Goal: Use online tool/utility

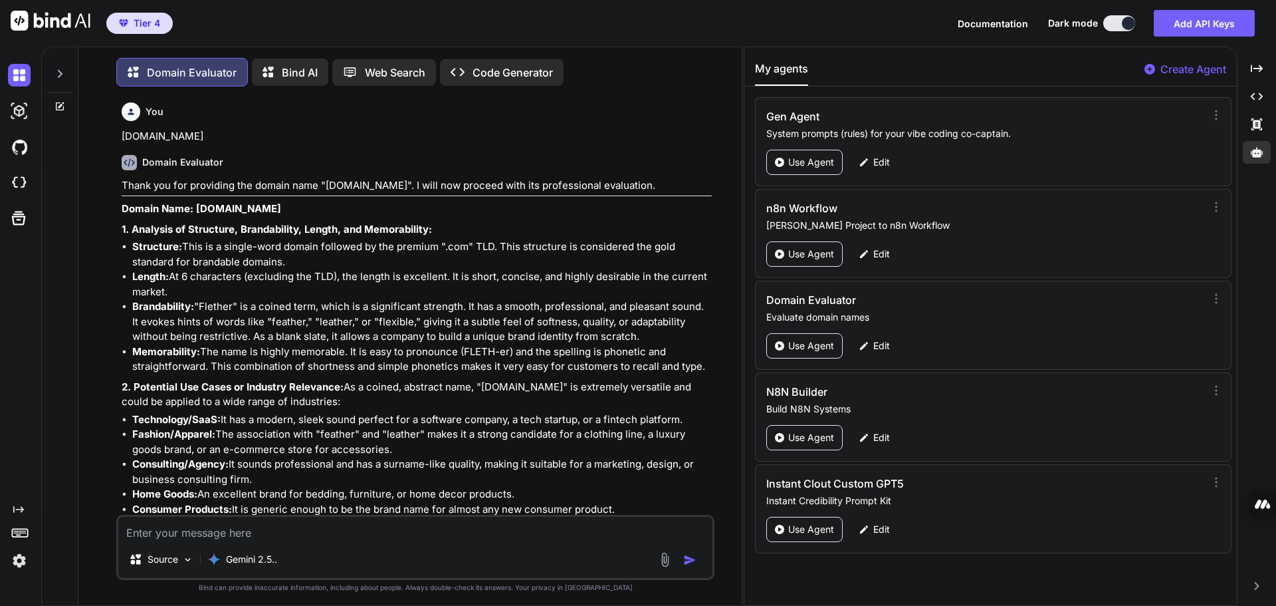
scroll to position [3498, 0]
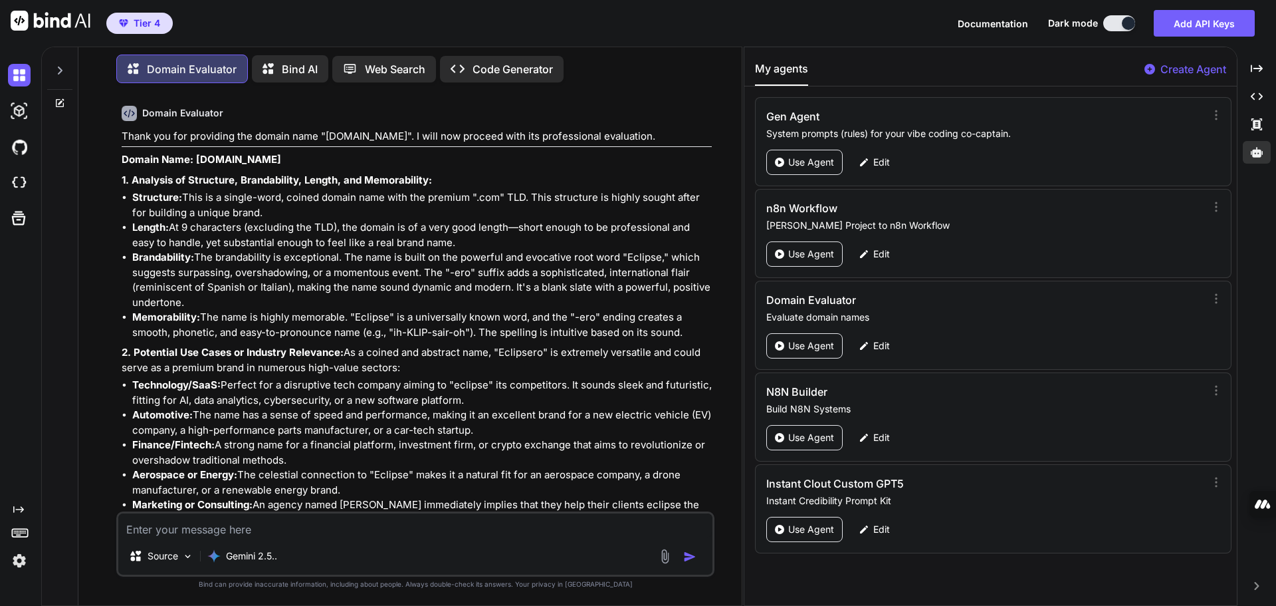
paste textarea "[DOMAIN_NAME]"
type textarea "[DOMAIN_NAME]"
type textarea "x"
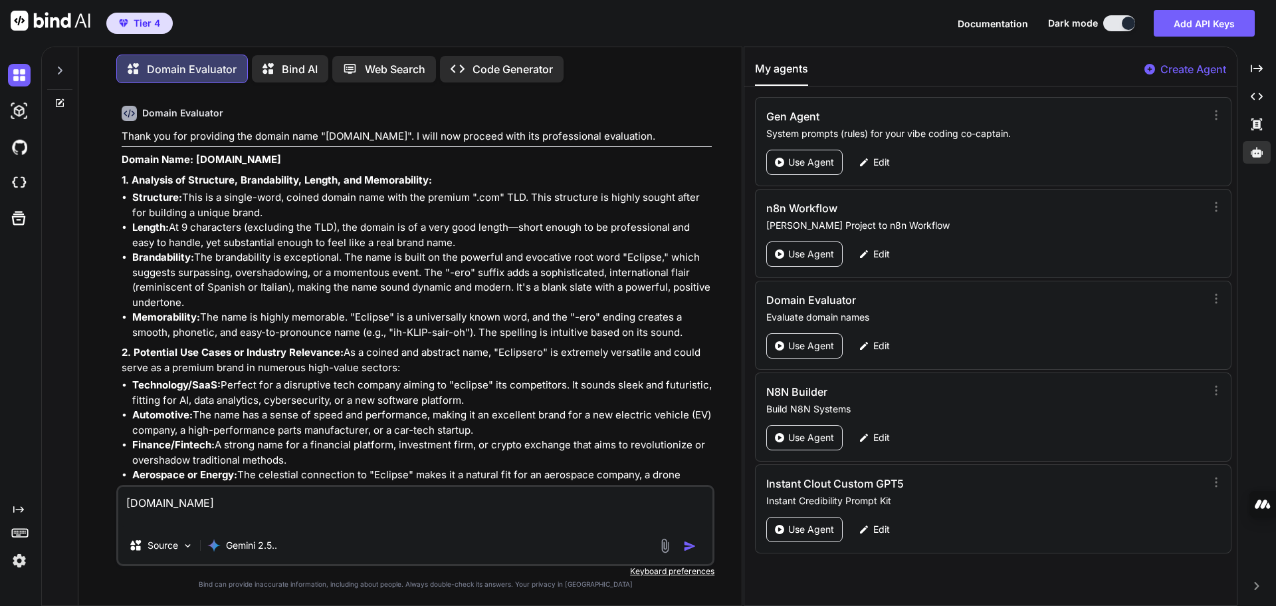
type textarea "[DOMAIN_NAME]"
click at [694, 545] on img "button" at bounding box center [689, 545] width 13 height 13
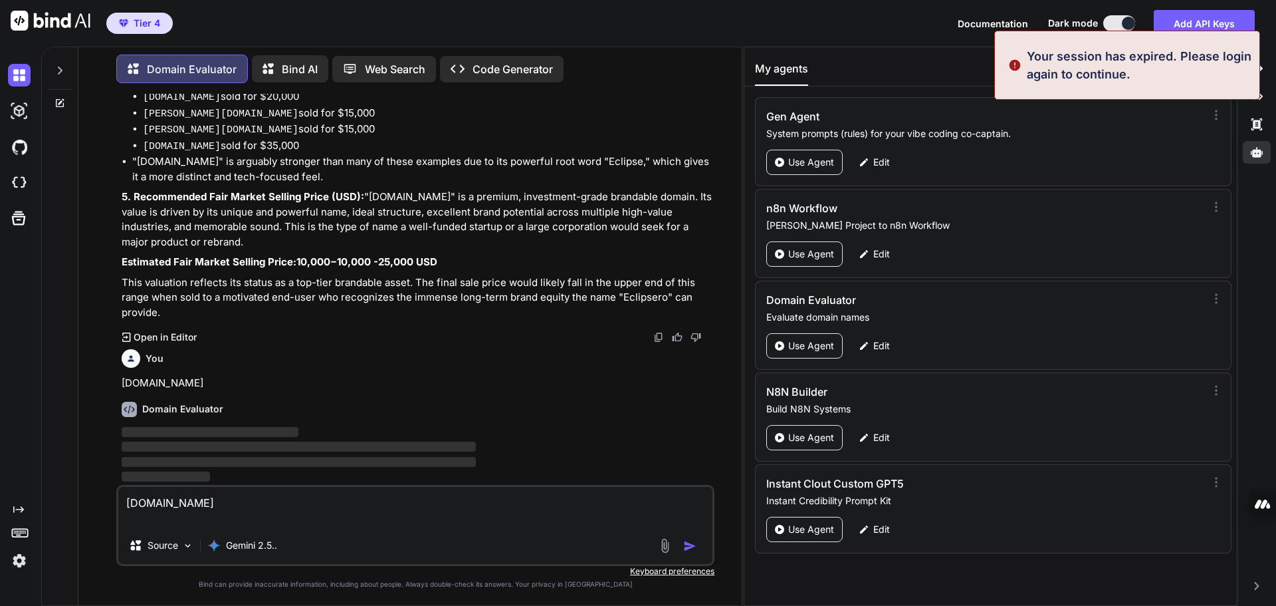
scroll to position [0, 0]
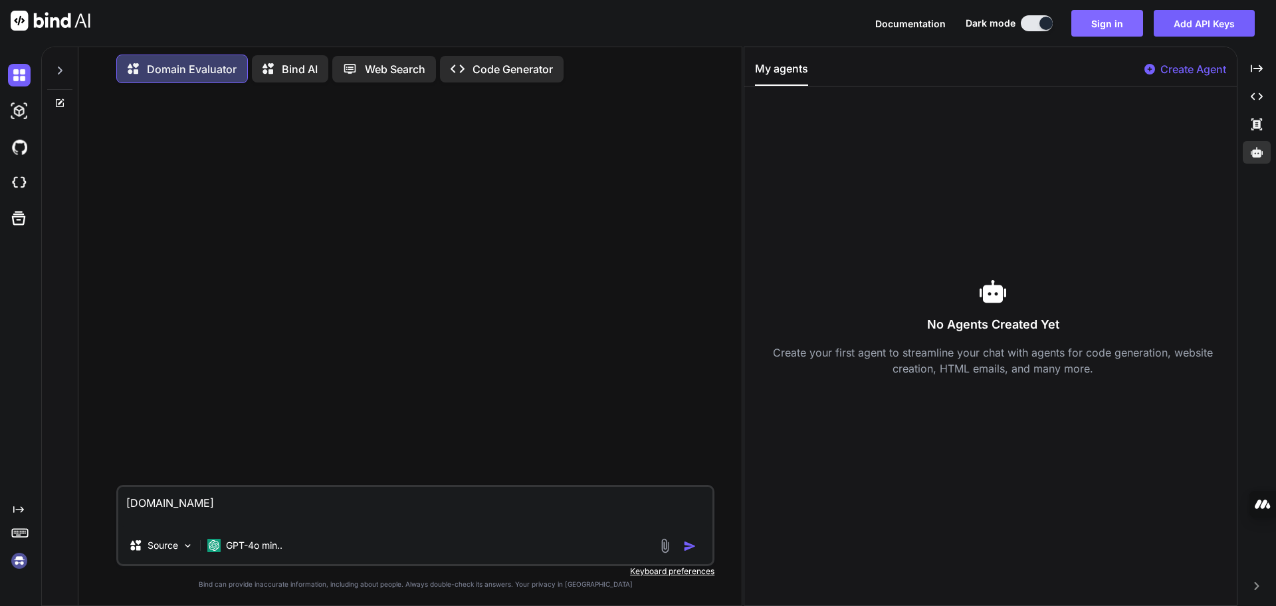
click at [1120, 30] on button "Sign in" at bounding box center [1108, 23] width 72 height 27
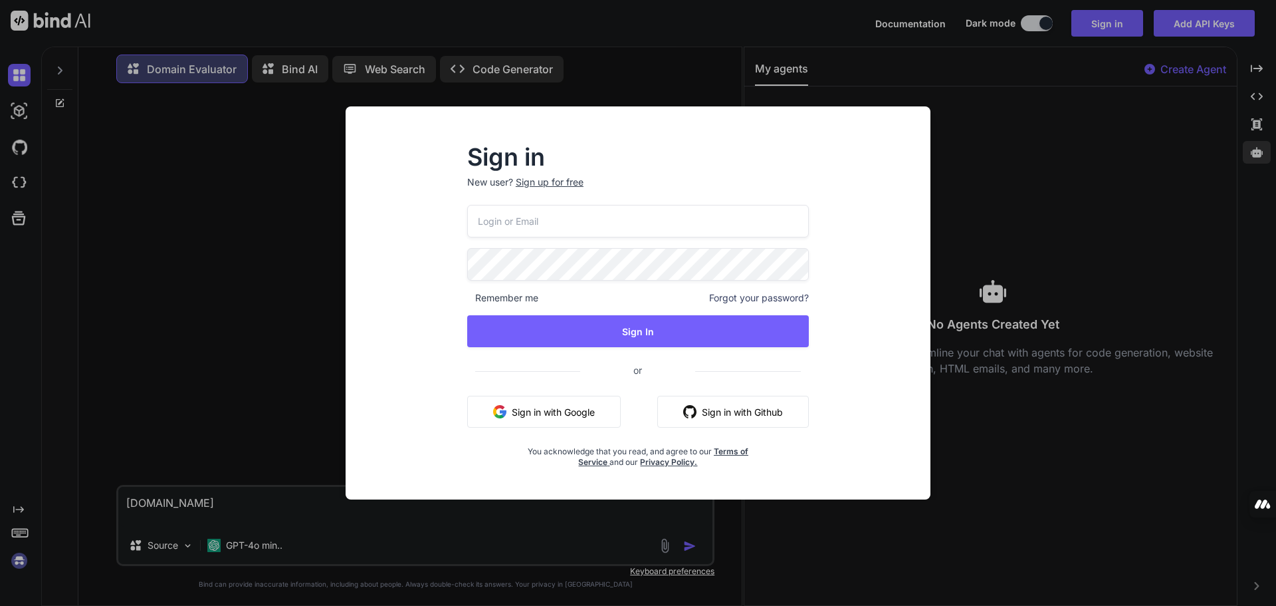
type input "[EMAIL_ADDRESS][DOMAIN_NAME]"
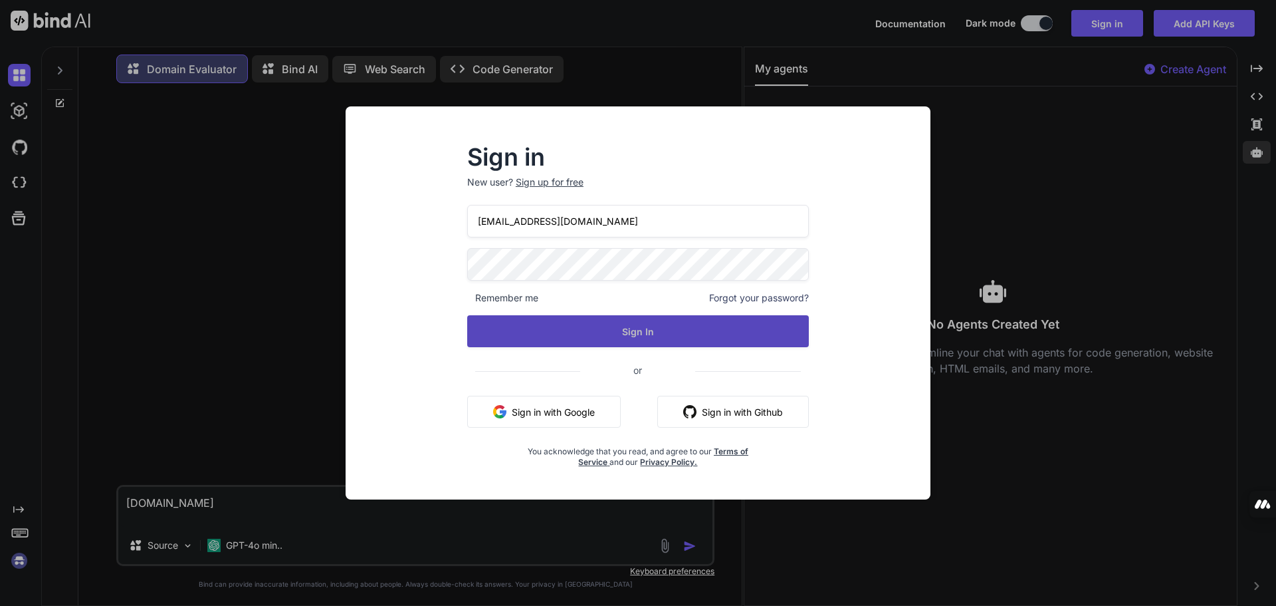
click at [614, 337] on button "Sign In" at bounding box center [638, 331] width 342 height 32
click at [657, 338] on button "Sign In" at bounding box center [638, 331] width 342 height 32
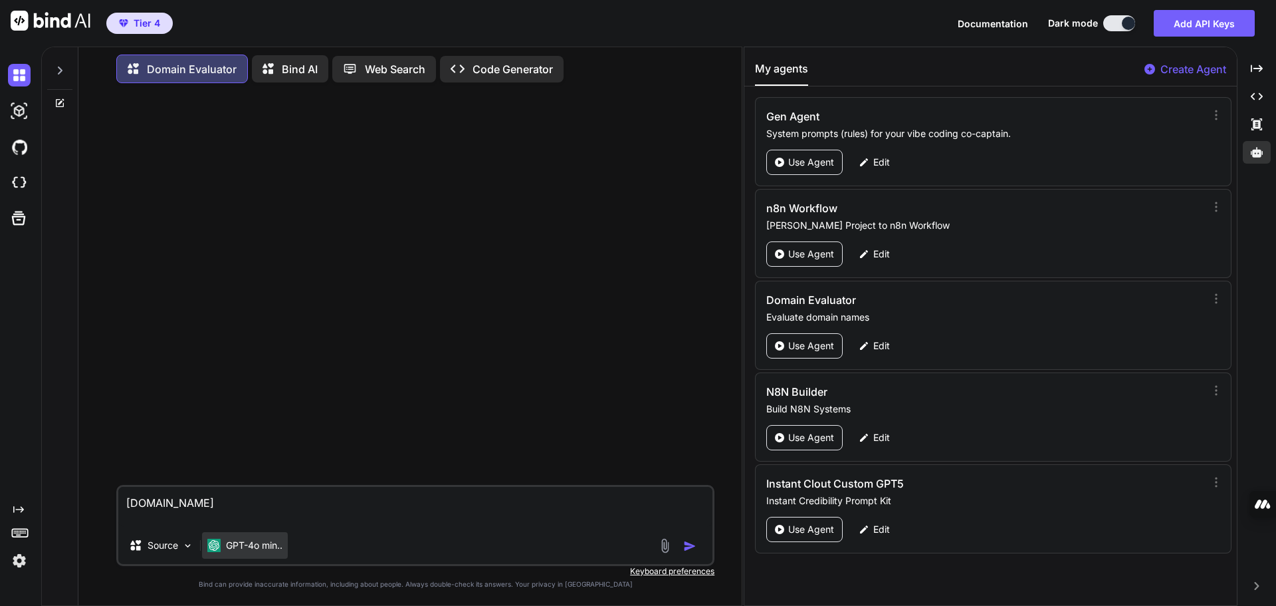
click at [251, 541] on p "GPT-4o min.." at bounding box center [254, 544] width 57 height 13
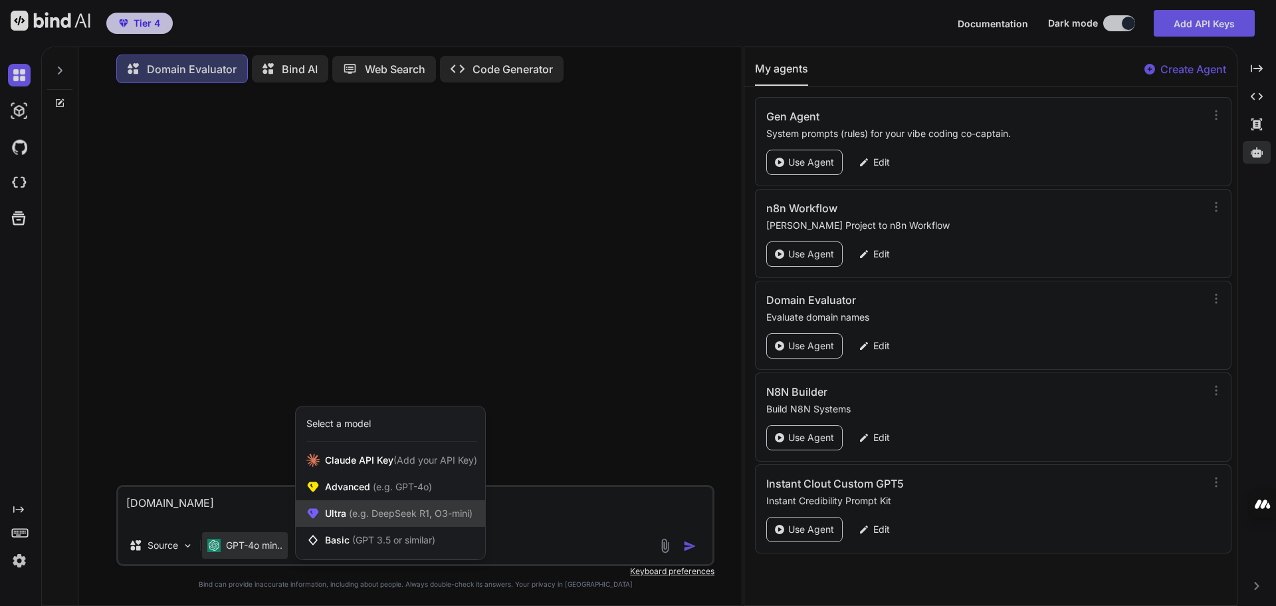
click at [346, 516] on span "Ultra (e.g. DeepSeek R1, O3-mini)" at bounding box center [399, 513] width 148 height 13
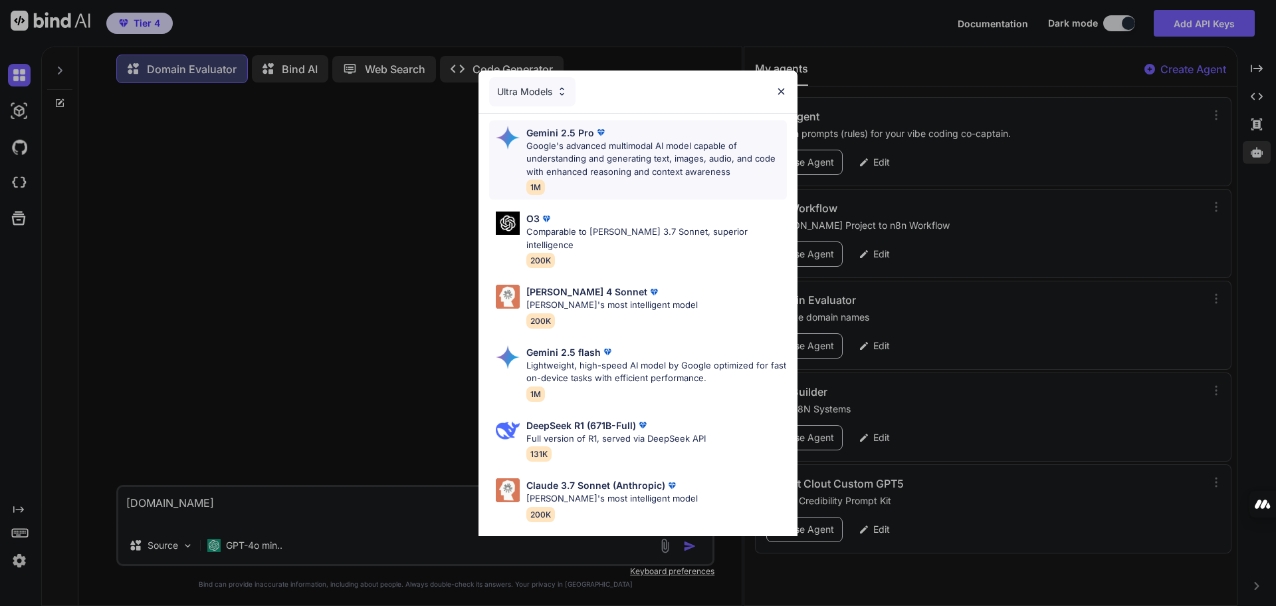
click at [578, 167] on p "Google's advanced multimodal AI model capable of understanding and generating t…" at bounding box center [656, 159] width 261 height 39
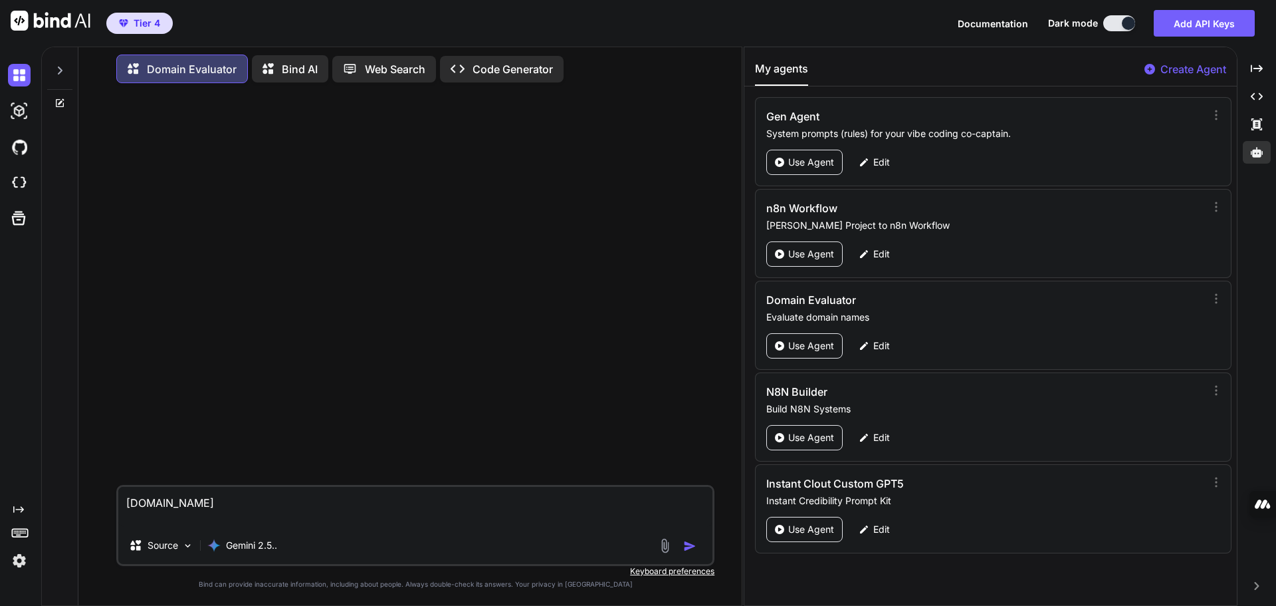
click at [685, 545] on img "button" at bounding box center [689, 545] width 13 height 13
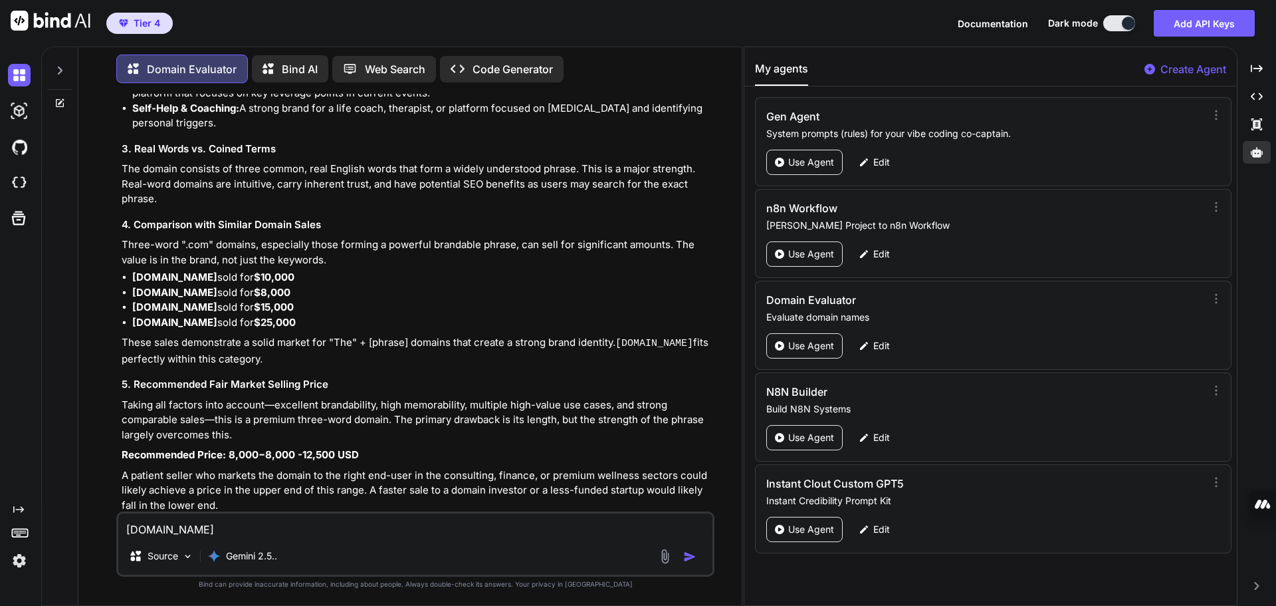
scroll to position [467, 0]
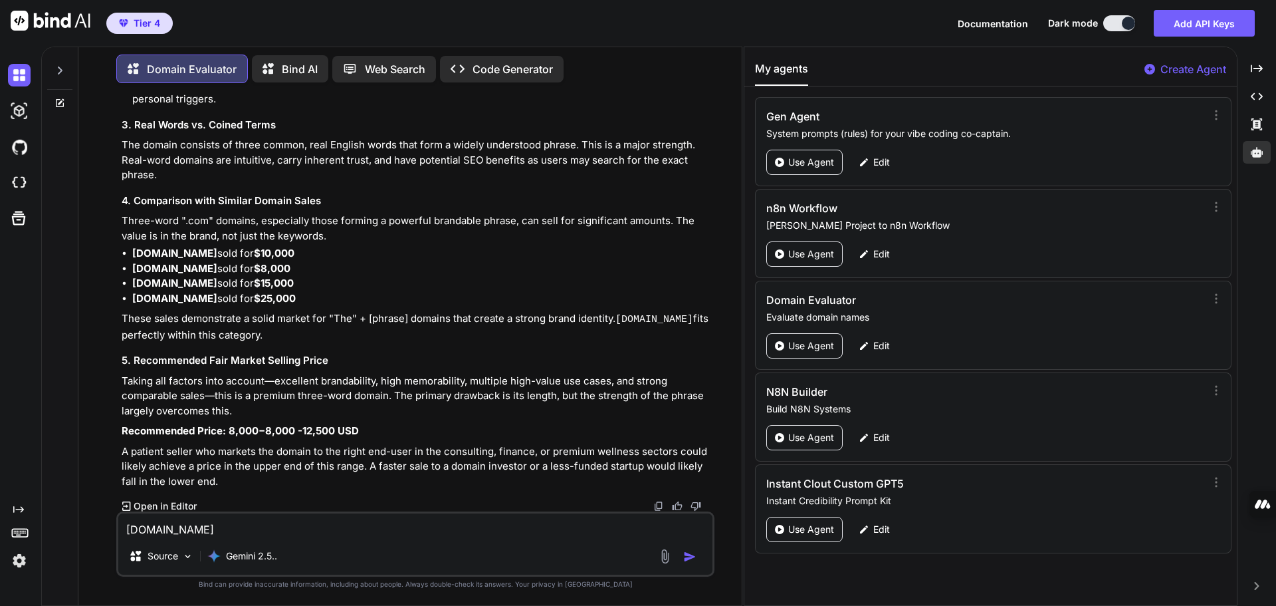
click at [219, 524] on textarea "[DOMAIN_NAME]" at bounding box center [415, 525] width 594 height 24
paste textarea "clashtourname"
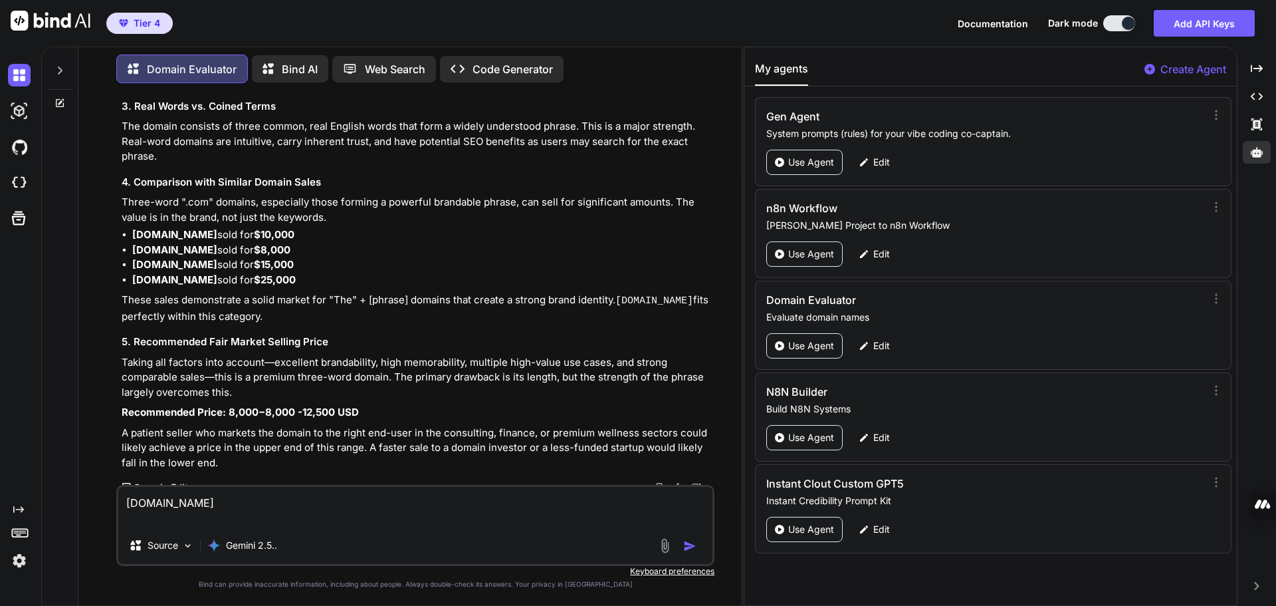
scroll to position [493, 0]
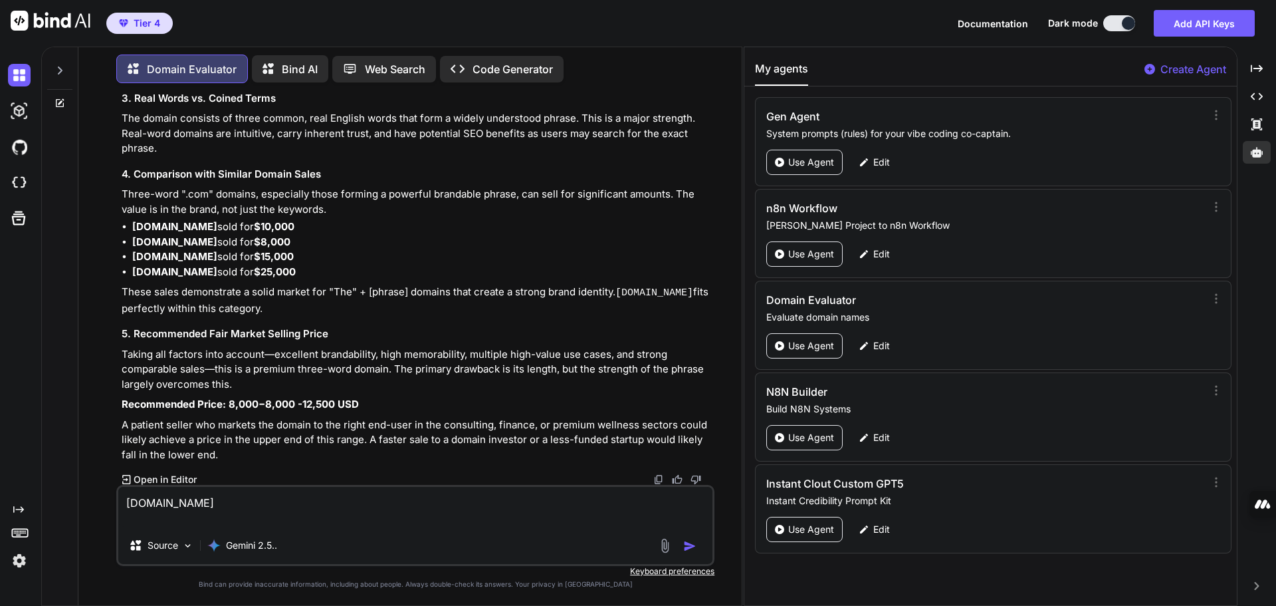
click at [687, 549] on img "button" at bounding box center [689, 545] width 13 height 13
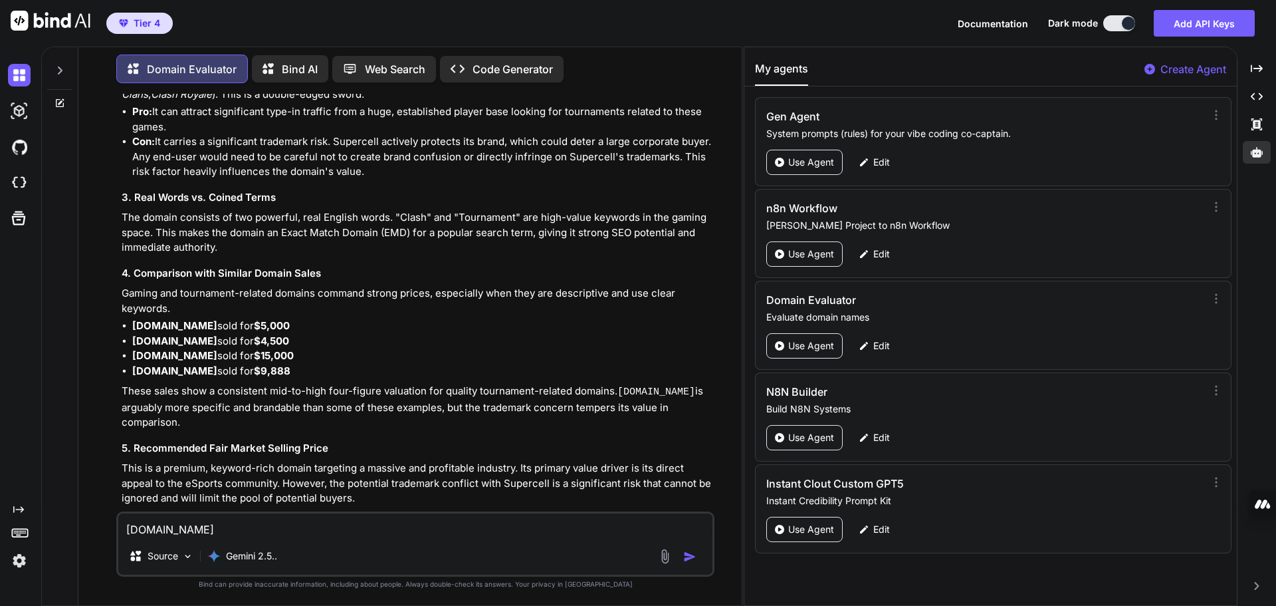
scroll to position [1321, 0]
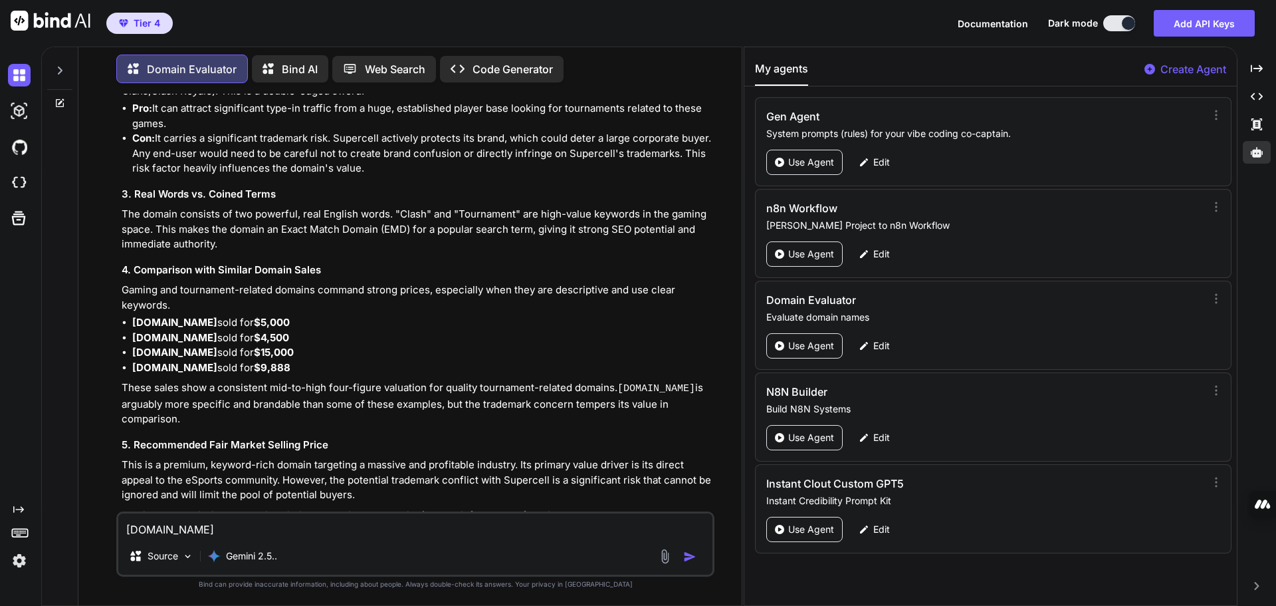
click at [223, 528] on textarea "[DOMAIN_NAME]" at bounding box center [415, 525] width 594 height 24
paste textarea "jacksonhousing"
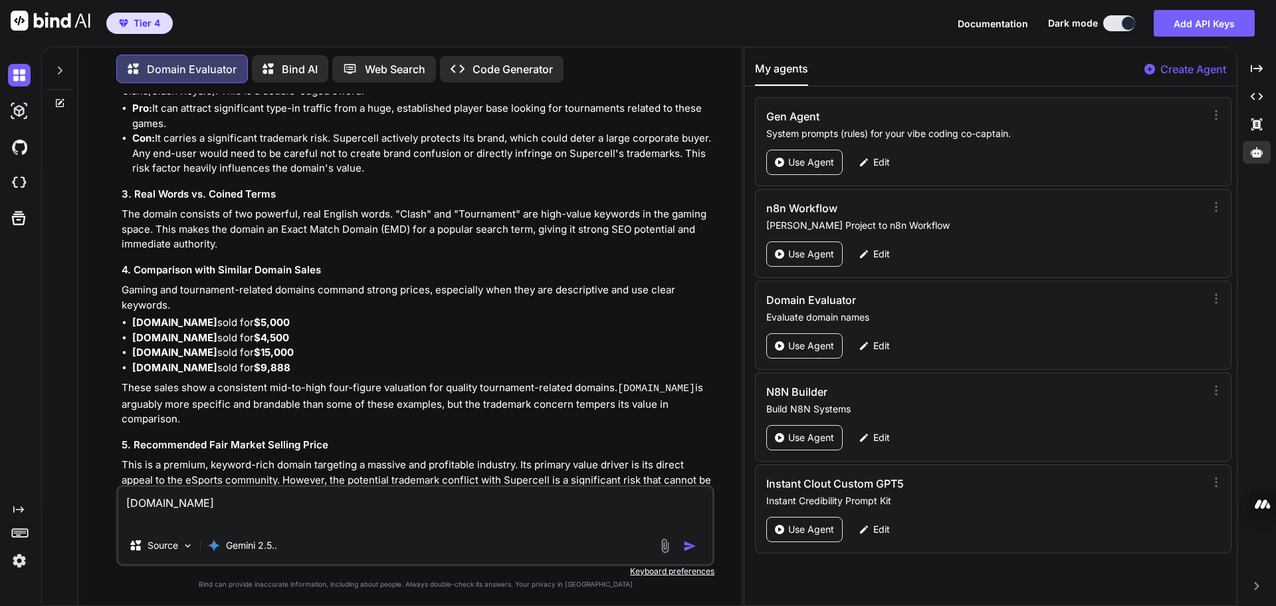
click at [690, 543] on img "button" at bounding box center [689, 545] width 13 height 13
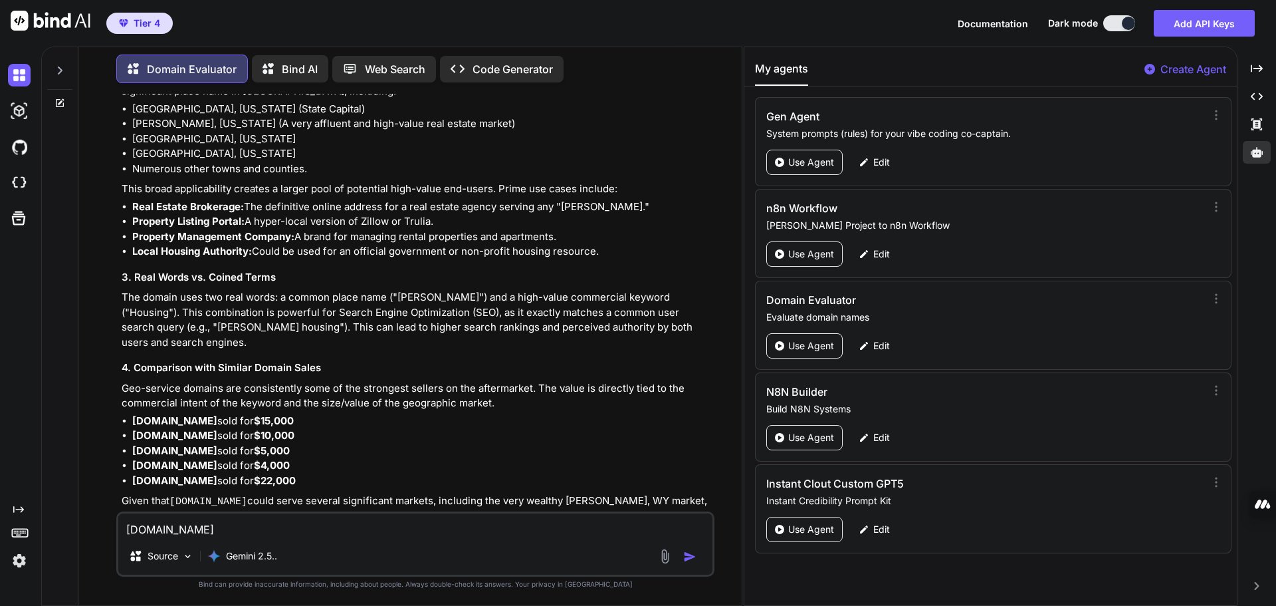
scroll to position [2228, 0]
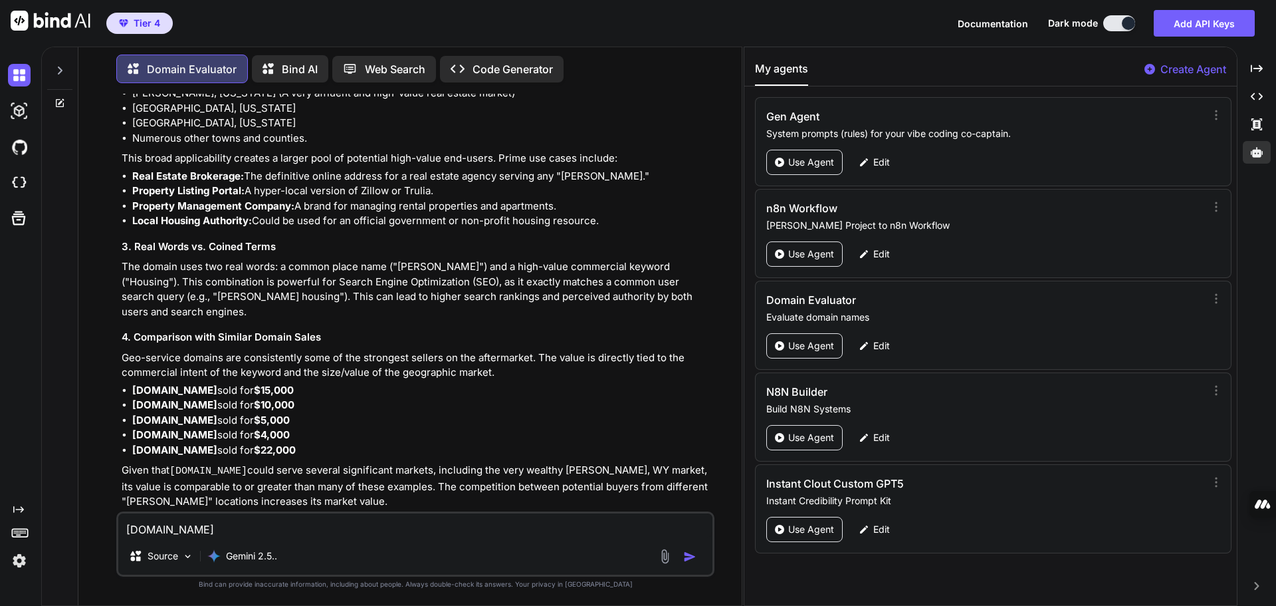
click at [218, 527] on textarea "[DOMAIN_NAME]" at bounding box center [415, 525] width 594 height 24
paste textarea "hotspotdelivery"
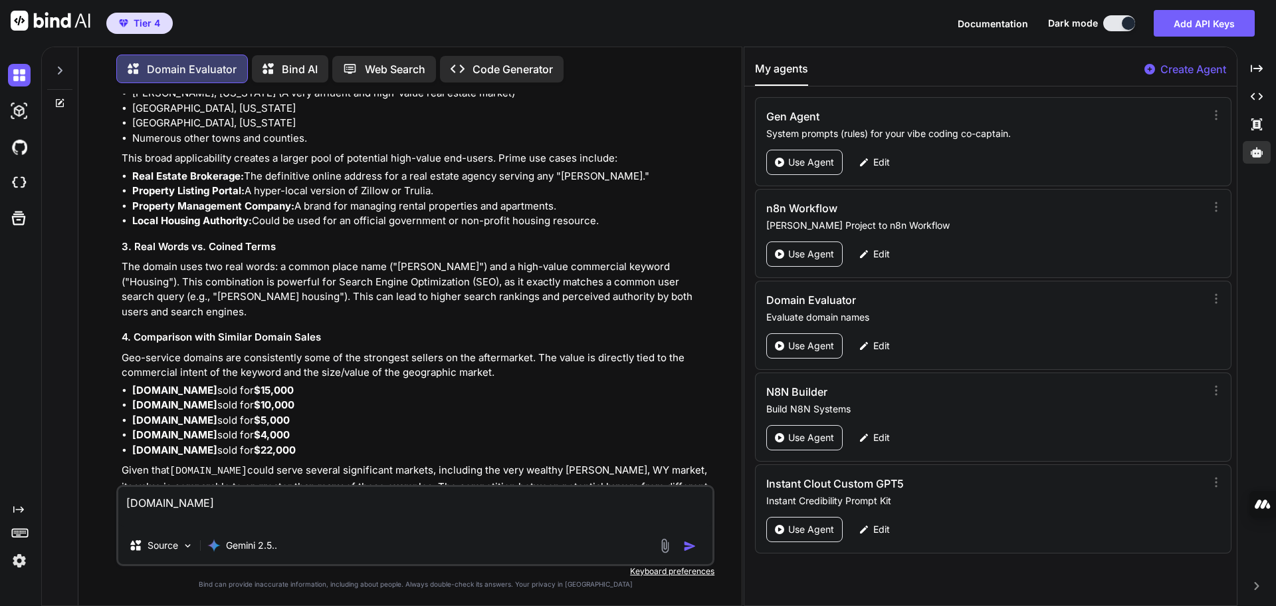
click at [687, 545] on img "button" at bounding box center [689, 545] width 13 height 13
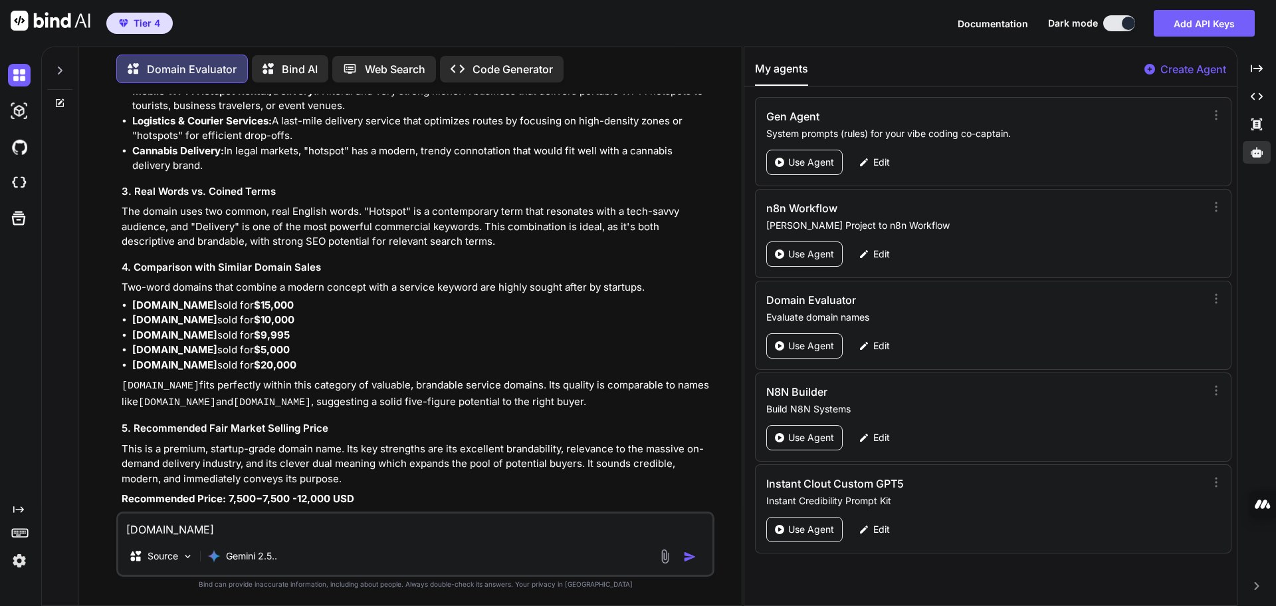
scroll to position [3230, 0]
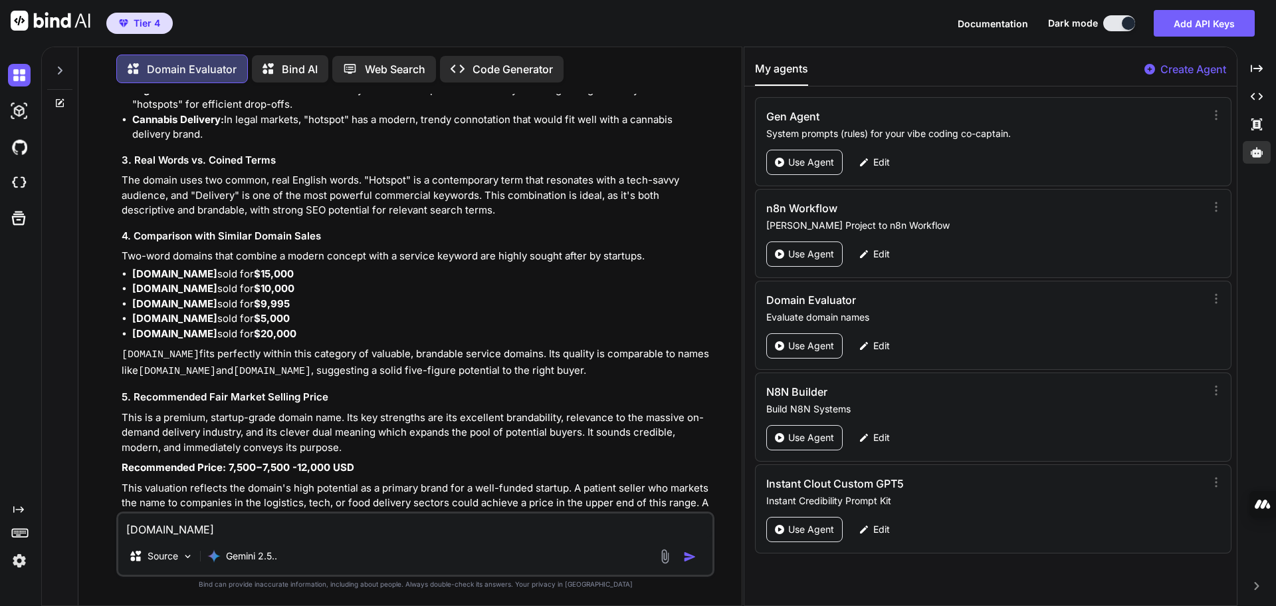
click at [226, 533] on textarea "[DOMAIN_NAME]" at bounding box center [415, 525] width 594 height 24
paste textarea "neocedar"
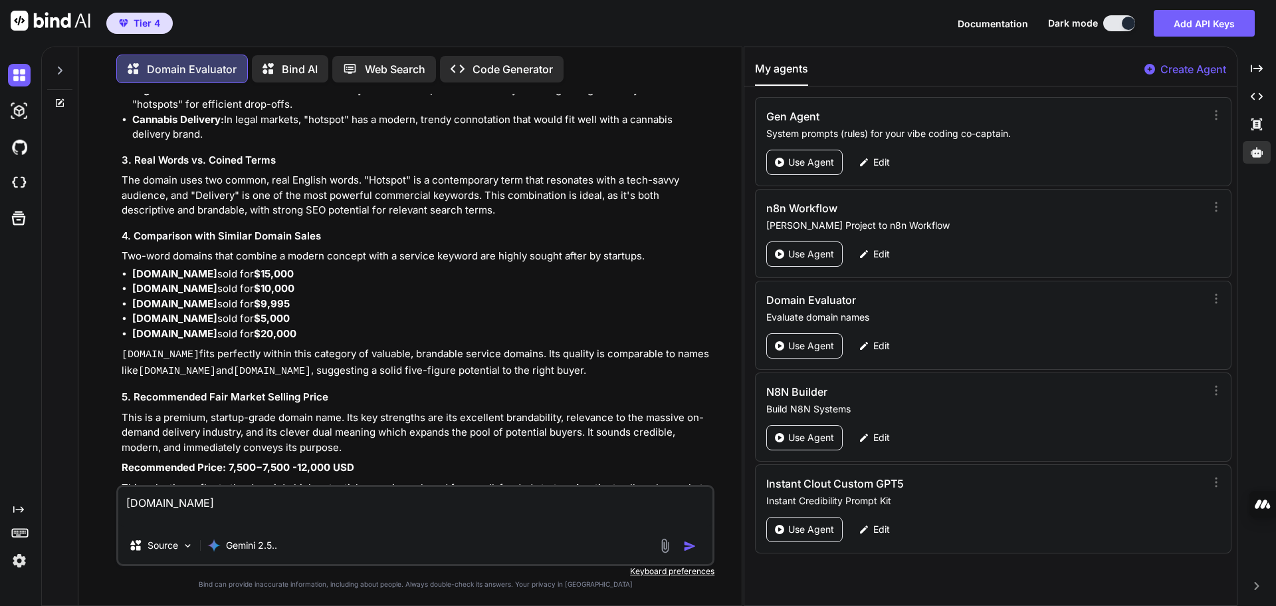
type textarea "[DOMAIN_NAME]"
click at [693, 550] on img "button" at bounding box center [689, 545] width 13 height 13
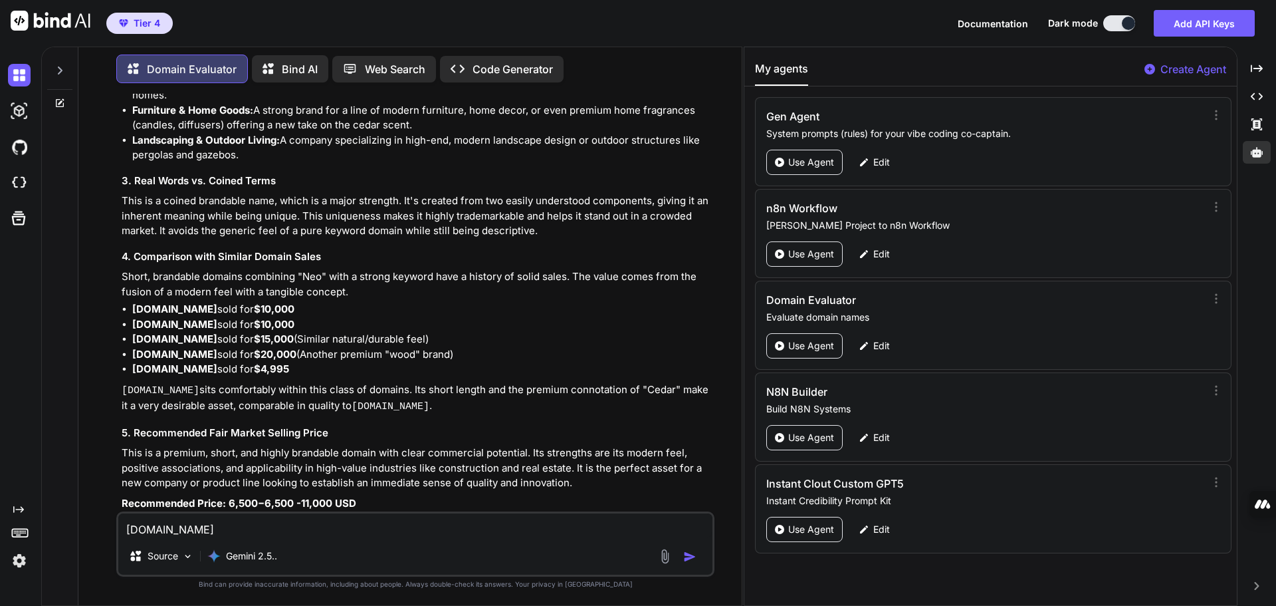
scroll to position [4099, 0]
